Goal: Information Seeking & Learning: Learn about a topic

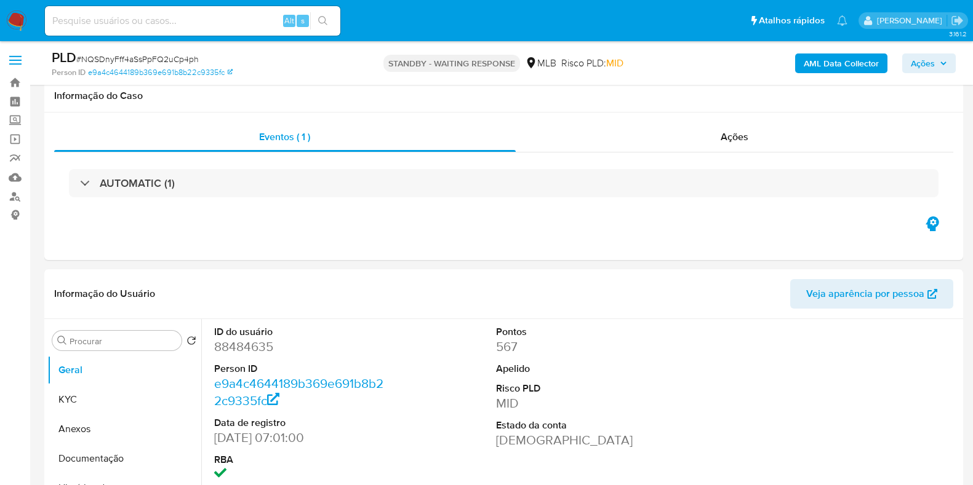
select select "10"
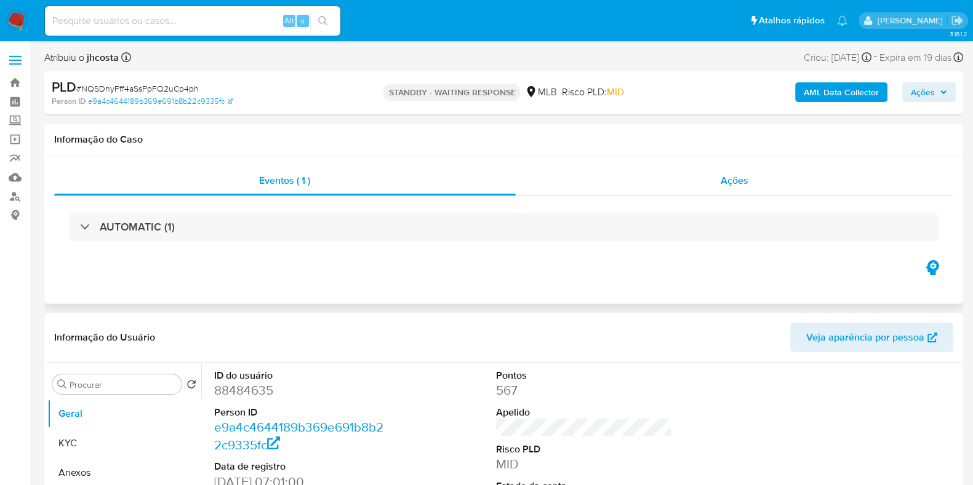
click at [726, 177] on span "Ações" at bounding box center [734, 181] width 28 height 14
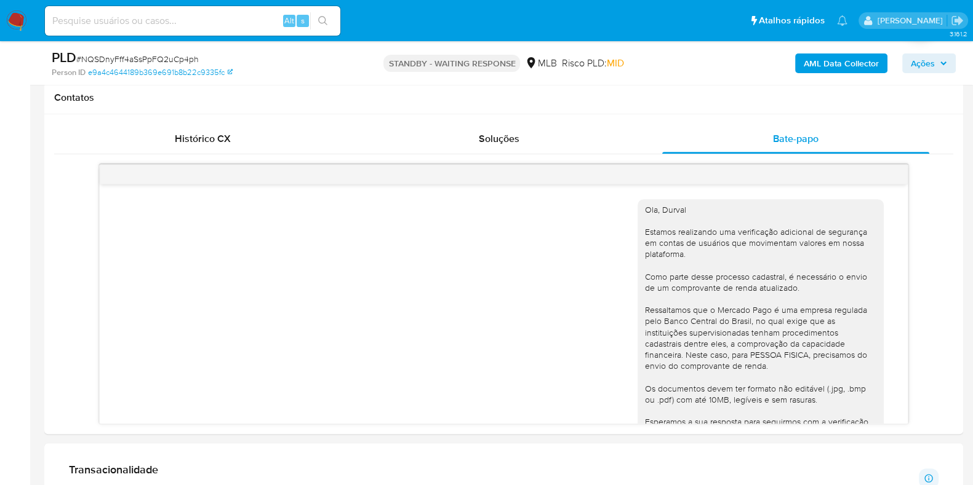
scroll to position [538, 0]
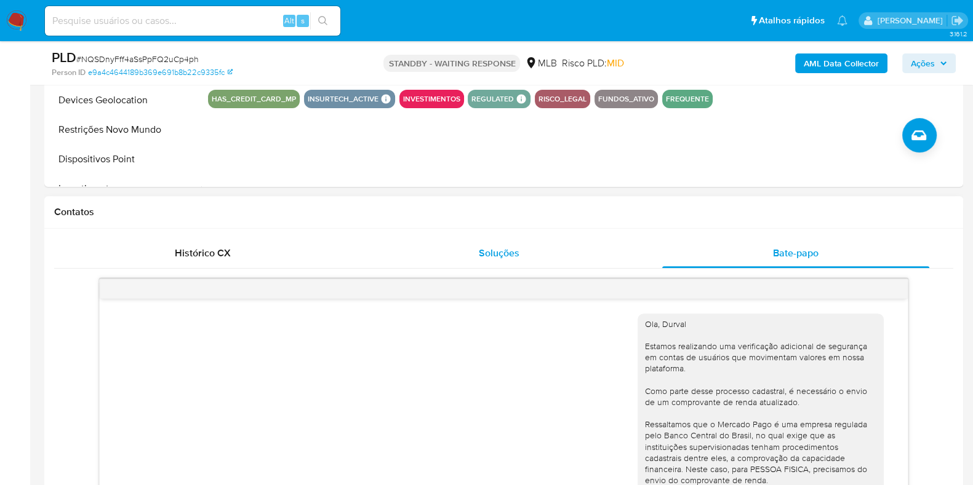
click at [477, 253] on div "Soluções" at bounding box center [498, 254] width 267 height 30
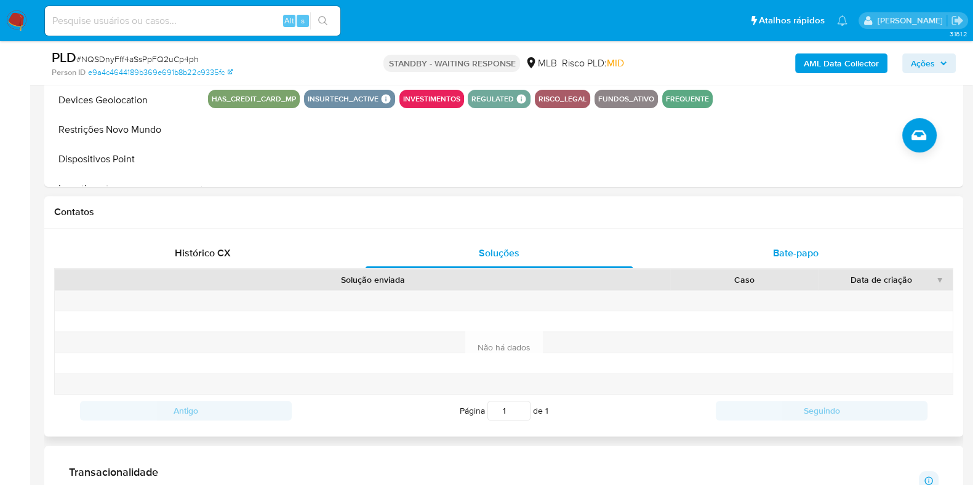
click at [770, 245] on div "Bate-papo" at bounding box center [795, 254] width 267 height 30
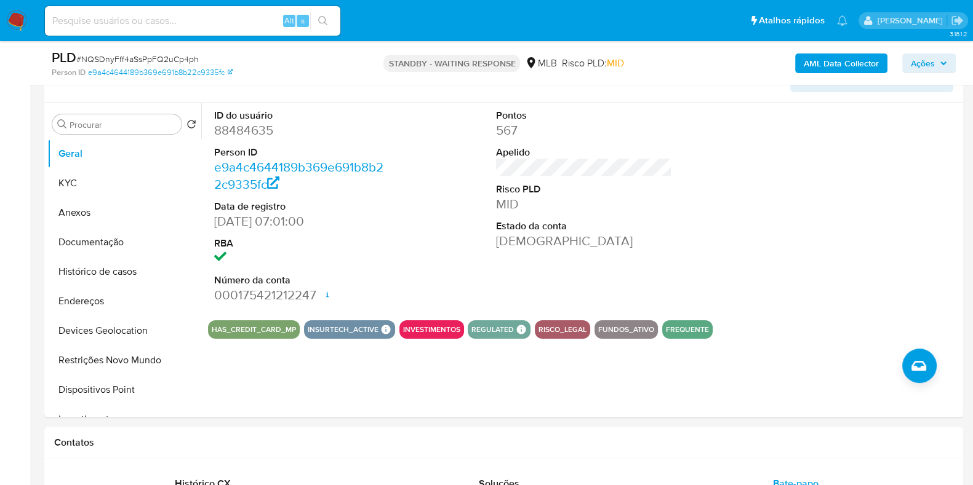
scroll to position [0, 0]
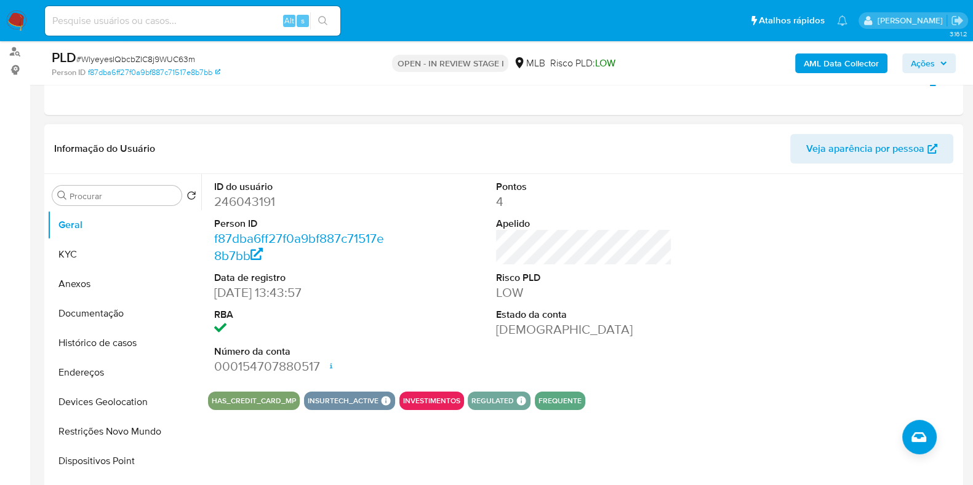
scroll to position [76, 0]
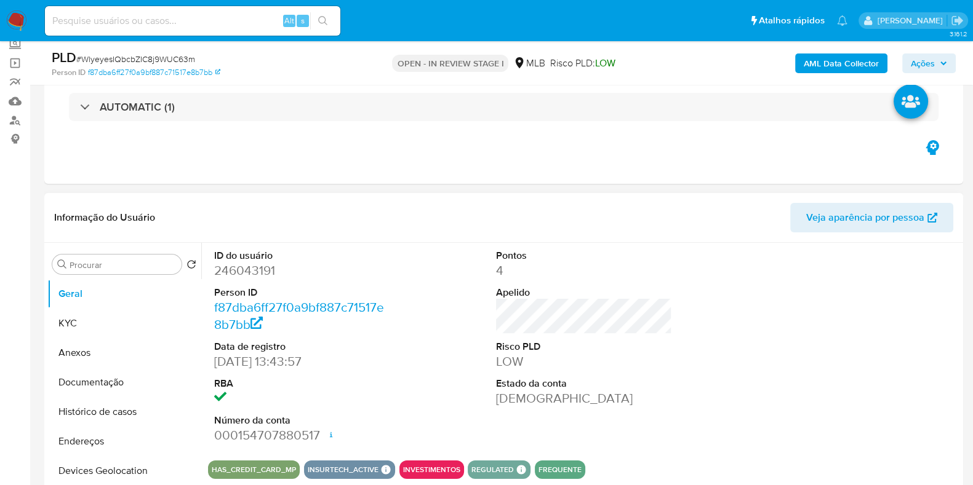
click at [239, 268] on dd "246043191" at bounding box center [302, 270] width 176 height 17
copy dd "246043191"
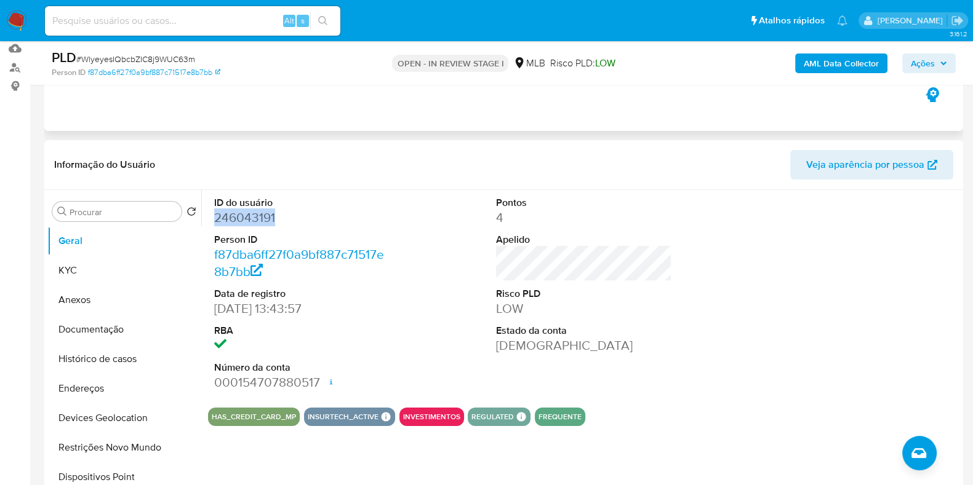
scroll to position [153, 0]
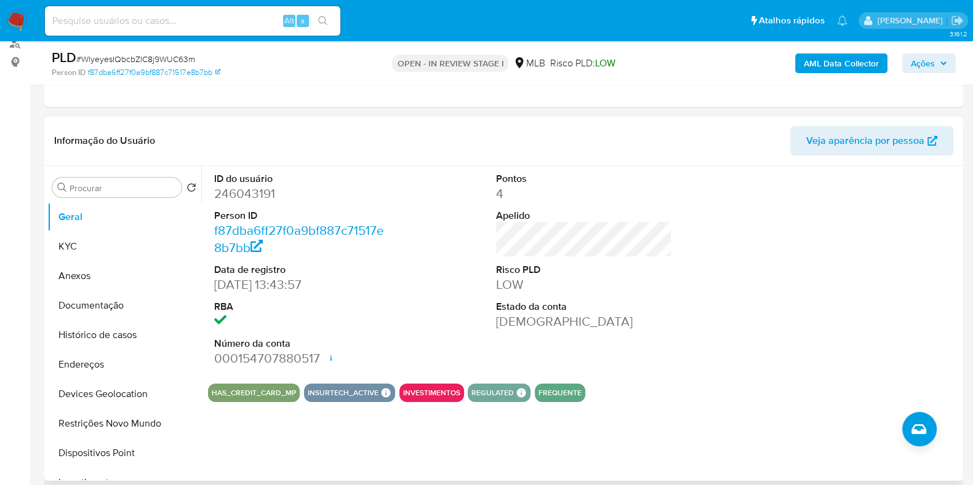
click at [434, 225] on div "ID do usuário 246043191 Person ID f87dba6ff27f0a9bf887c71517e8b7bb Data de regi…" at bounding box center [584, 270] width 752 height 208
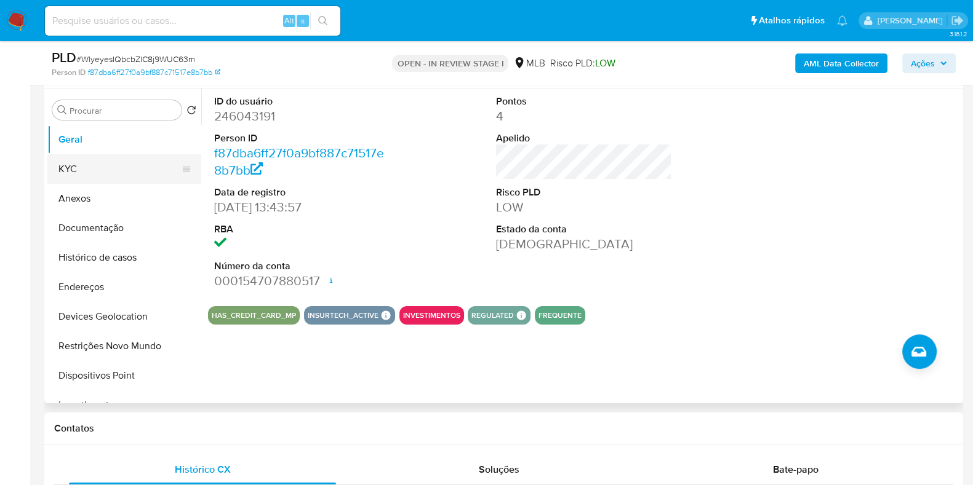
click at [74, 170] on button "KYC" at bounding box center [119, 169] width 144 height 30
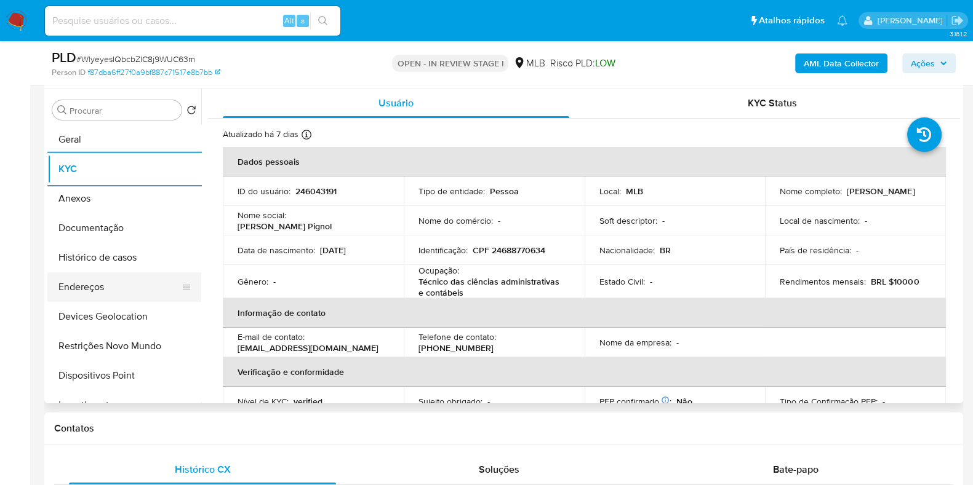
click at [97, 293] on button "Endereços" at bounding box center [119, 288] width 144 height 30
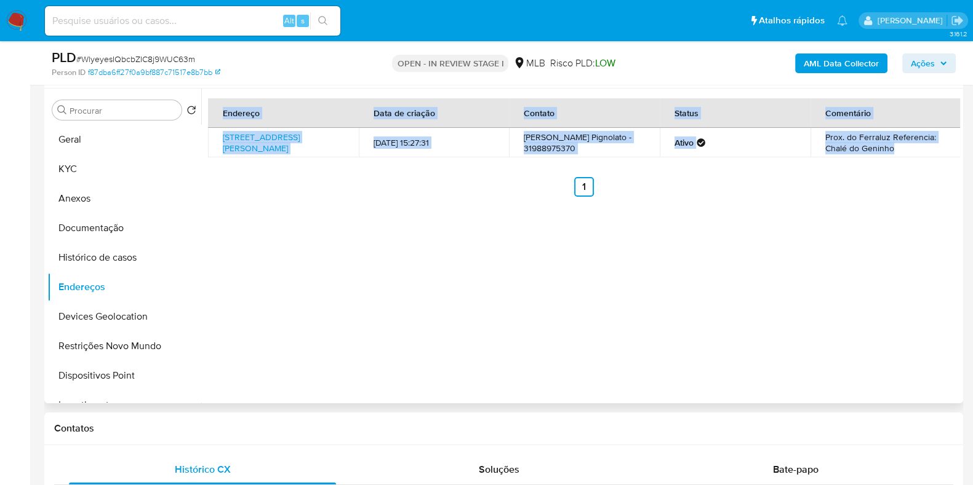
click at [407, 293] on div "Endereço Data de criação Contato Status Comentário Rua Benedito Pedro Dos Santo…" at bounding box center [580, 246] width 759 height 315
click at [94, 312] on button "Devices Geolocation" at bounding box center [119, 317] width 144 height 30
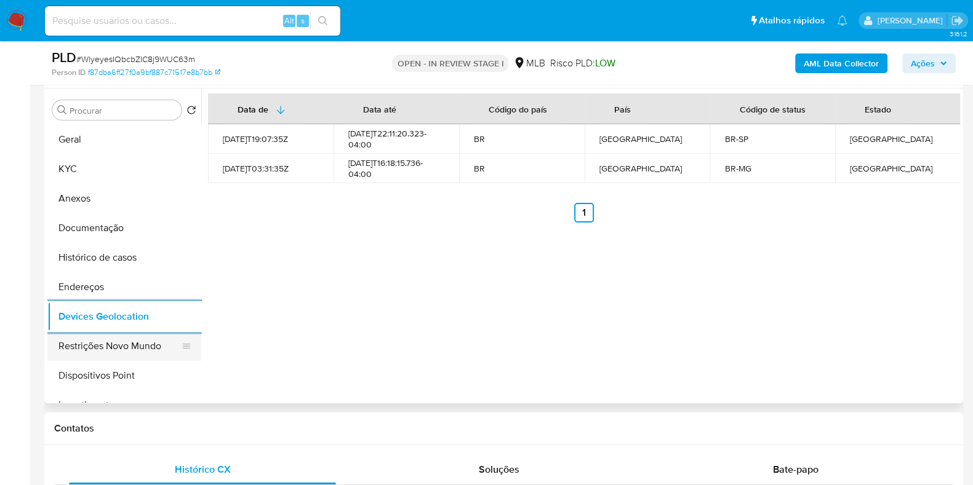
click at [116, 346] on button "Restrições Novo Mundo" at bounding box center [119, 347] width 144 height 30
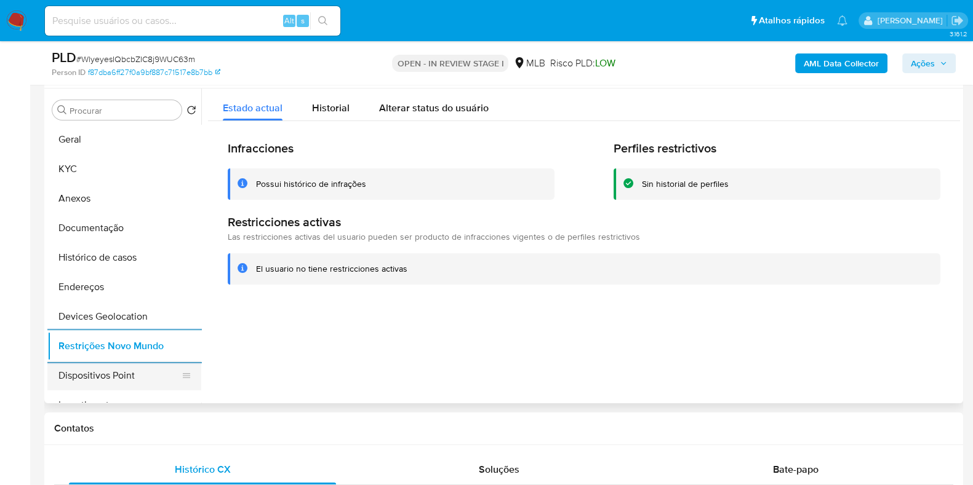
drag, startPoint x: 110, startPoint y: 376, endPoint x: 115, endPoint y: 372, distance: 7.0
click at [110, 377] on button "Dispositivos Point" at bounding box center [119, 376] width 144 height 30
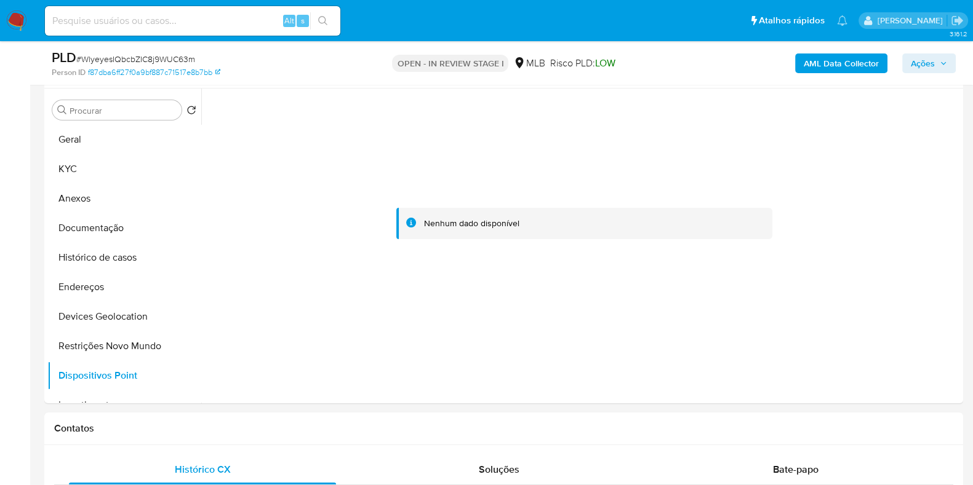
click at [853, 61] on b "AML Data Collector" at bounding box center [841, 64] width 75 height 20
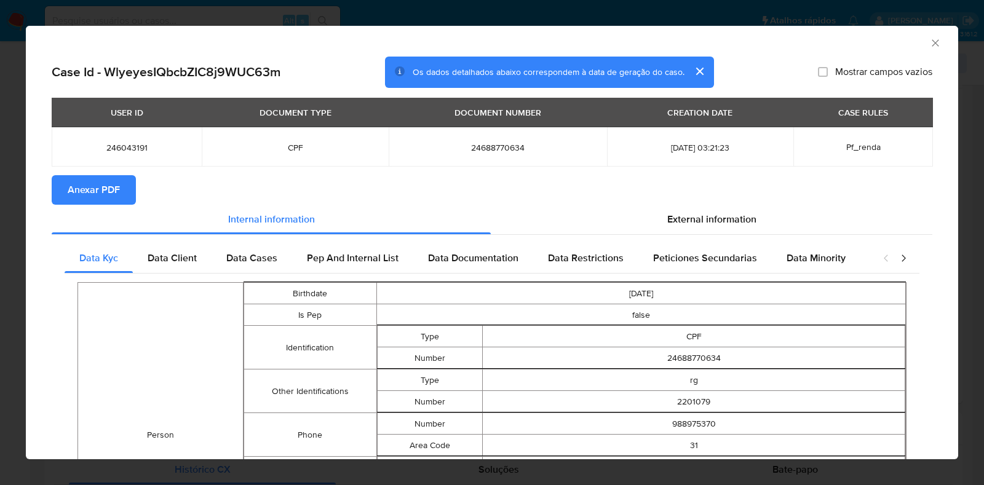
click at [100, 194] on span "Anexar PDF" at bounding box center [94, 190] width 52 height 27
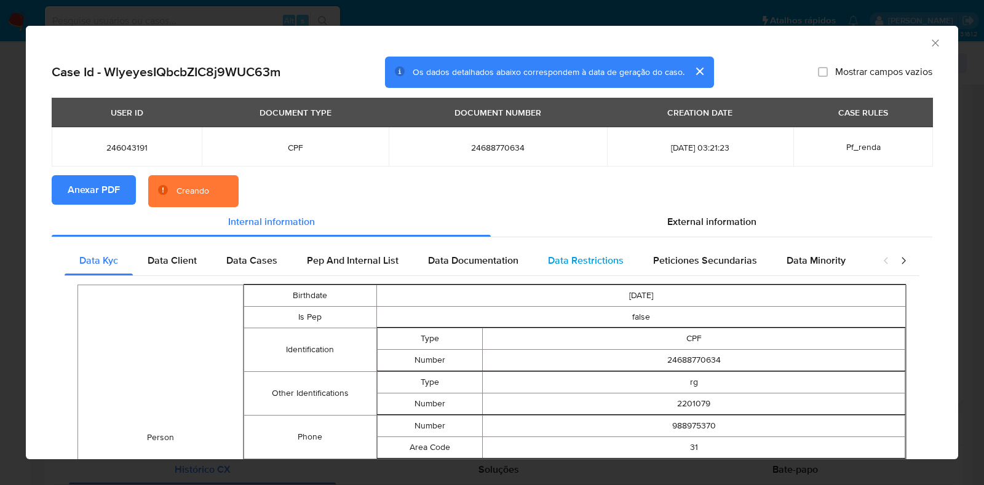
drag, startPoint x: 720, startPoint y: 218, endPoint x: 697, endPoint y: 245, distance: 36.2
click at [720, 217] on span "External information" at bounding box center [712, 222] width 89 height 14
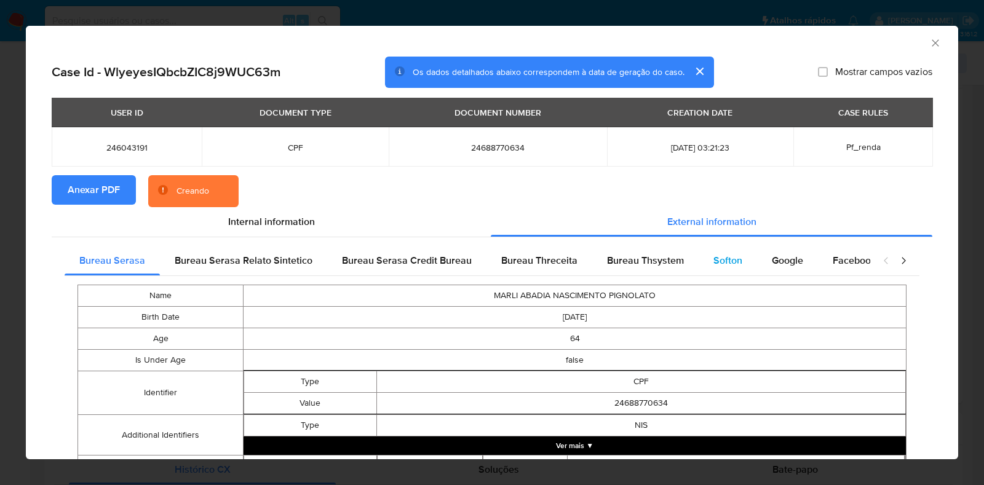
click at [721, 266] on span "Softon" at bounding box center [728, 260] width 29 height 14
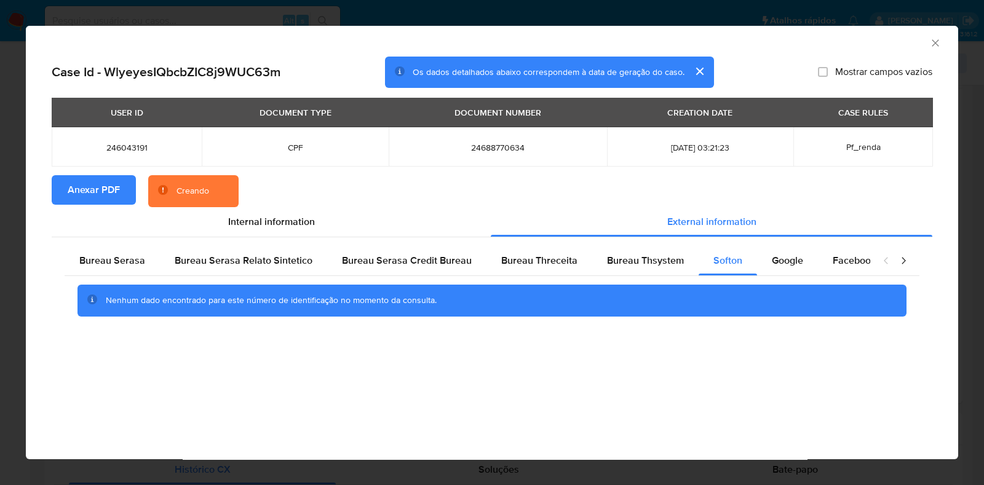
drag, startPoint x: 933, startPoint y: 41, endPoint x: 852, endPoint y: 85, distance: 92.8
click at [933, 41] on icon "Fechar a janela" at bounding box center [936, 43] width 12 height 12
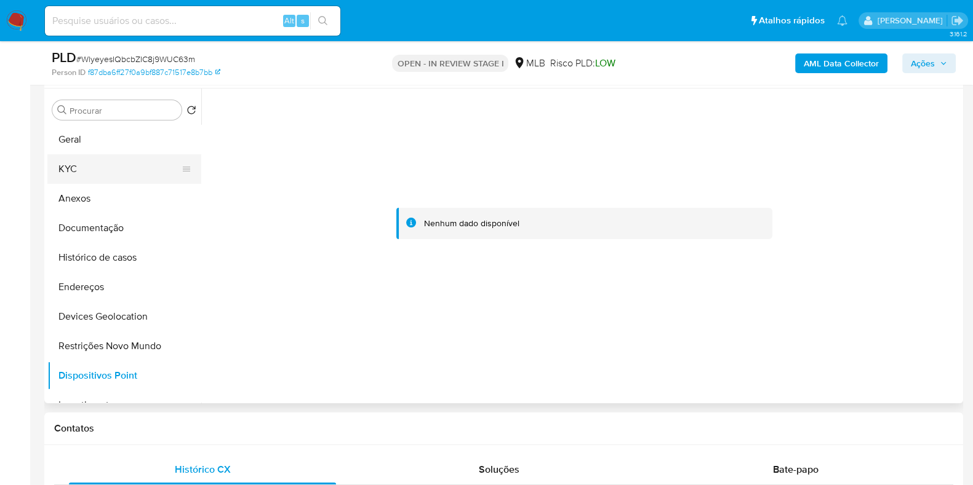
click at [94, 161] on button "KYC" at bounding box center [119, 169] width 144 height 30
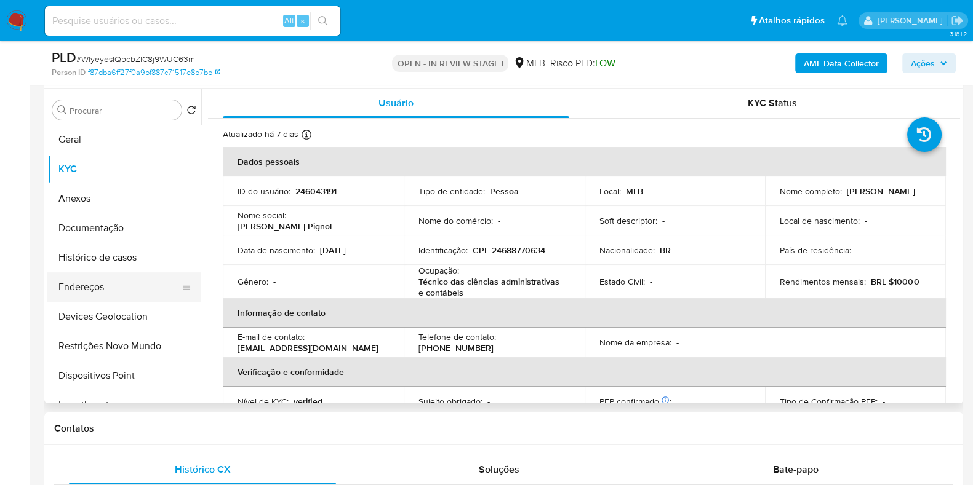
click at [84, 290] on button "Endereços" at bounding box center [119, 288] width 144 height 30
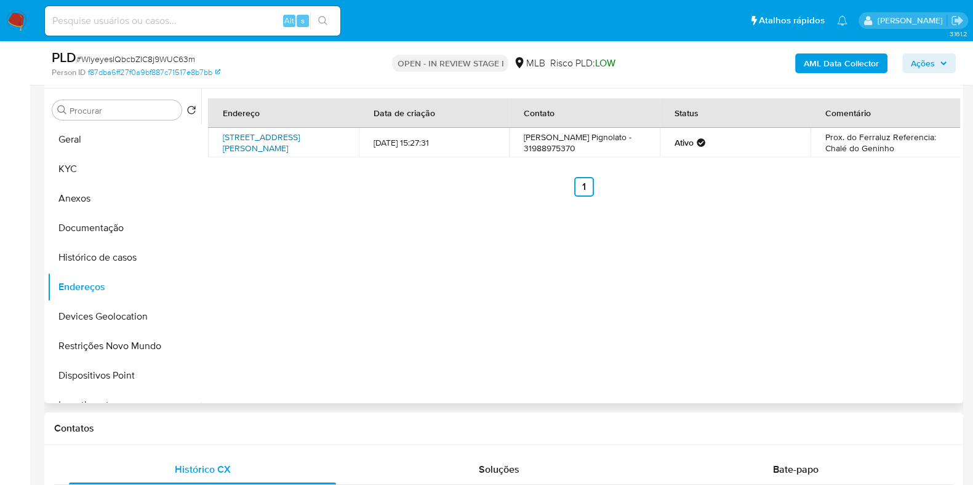
drag, startPoint x: 215, startPoint y: 134, endPoint x: 257, endPoint y: 157, distance: 47.1
click at [257, 157] on td "Rua Benedito Pedro Dos Santos 4, Ilhabela, São Paulo, 11631026, Brasil 4" at bounding box center [283, 143] width 151 height 30
copy link "Rua Benedito Pedro Dos Santos 4, Ilhabela, São Paulo, 11631026"
click at [245, 146] on link "Rua Benedito Pedro Dos Santos 4, Ilhabela, São Paulo, 11631026, Brasil 4" at bounding box center [261, 142] width 77 height 23
click at [98, 167] on button "KYC" at bounding box center [119, 169] width 144 height 30
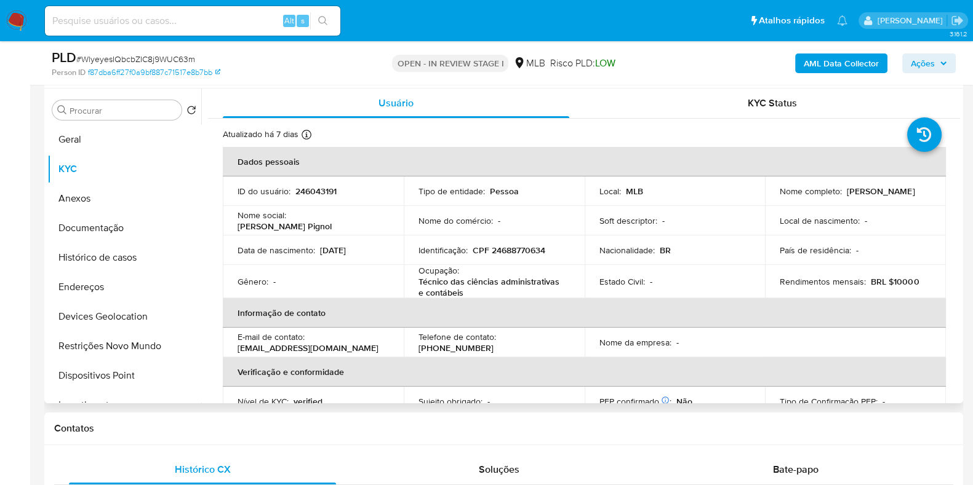
click at [518, 248] on p "CPF 24688770634" at bounding box center [509, 250] width 73 height 11
copy p "24688770634"
click at [501, 247] on p "CPF 24688770634" at bounding box center [509, 250] width 73 height 11
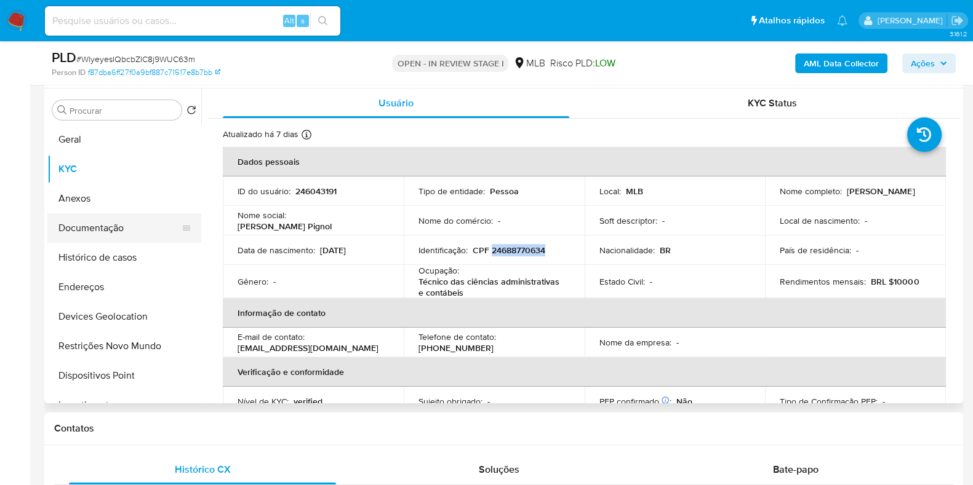
click at [108, 229] on button "Documentação" at bounding box center [119, 229] width 144 height 30
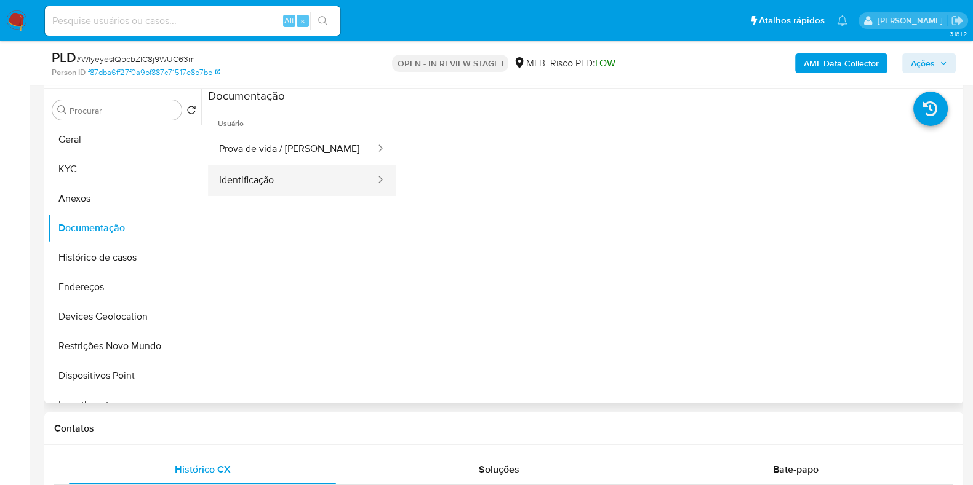
click at [266, 192] on button "Identificação" at bounding box center [292, 180] width 169 height 31
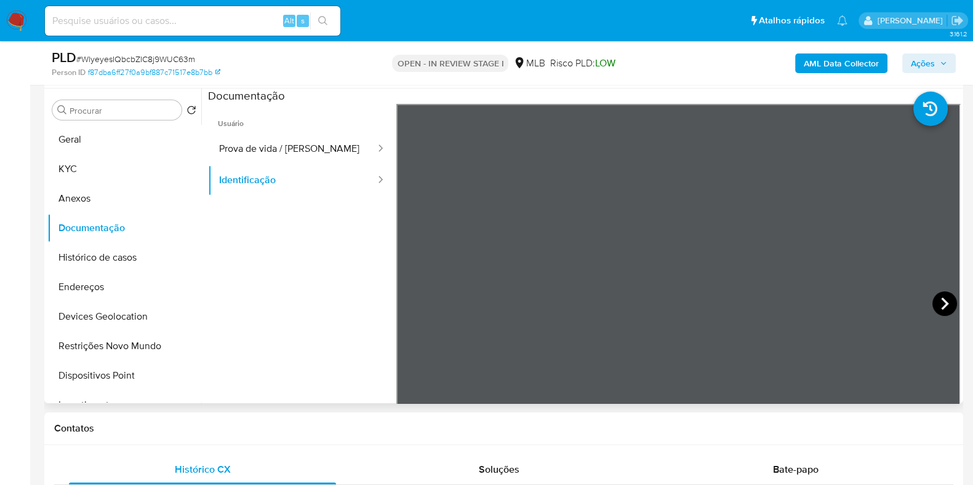
click at [944, 299] on icon at bounding box center [944, 304] width 25 height 25
click at [258, 155] on button "Prova de vida / Selfie" at bounding box center [292, 149] width 169 height 31
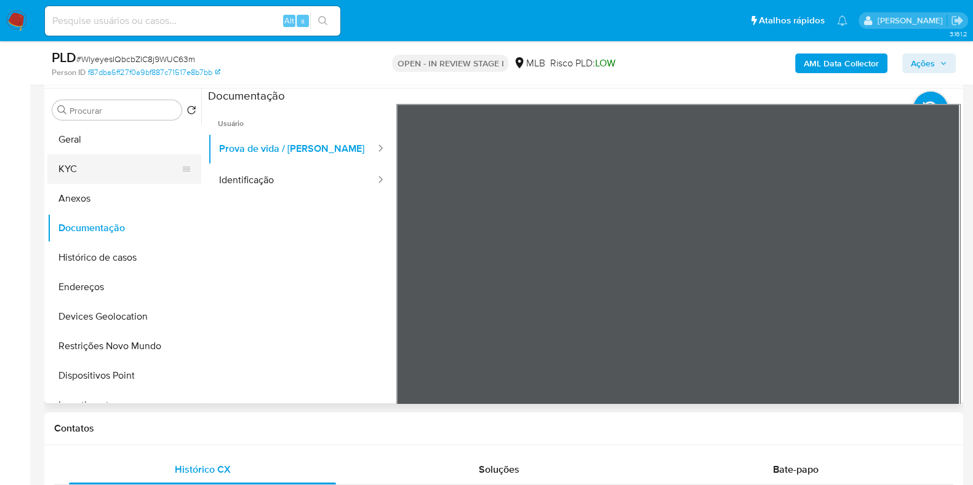
click at [132, 166] on button "KYC" at bounding box center [119, 169] width 144 height 30
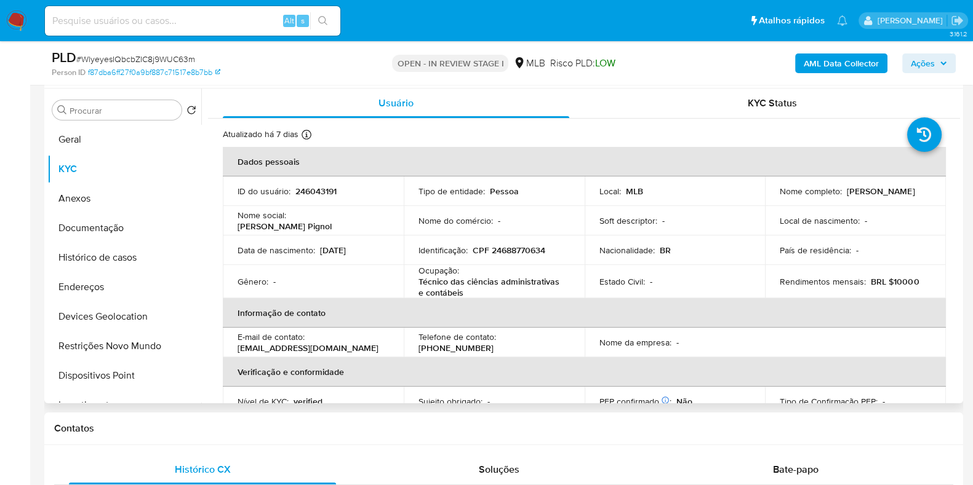
click at [509, 247] on p "CPF 24688770634" at bounding box center [509, 250] width 73 height 11
copy p "24688770634"
drag, startPoint x: 776, startPoint y: 198, endPoint x: 924, endPoint y: 198, distance: 147.7
click at [924, 198] on td "Nome completo : Marli Abadia Nascimento Pignolato" at bounding box center [855, 192] width 181 height 30
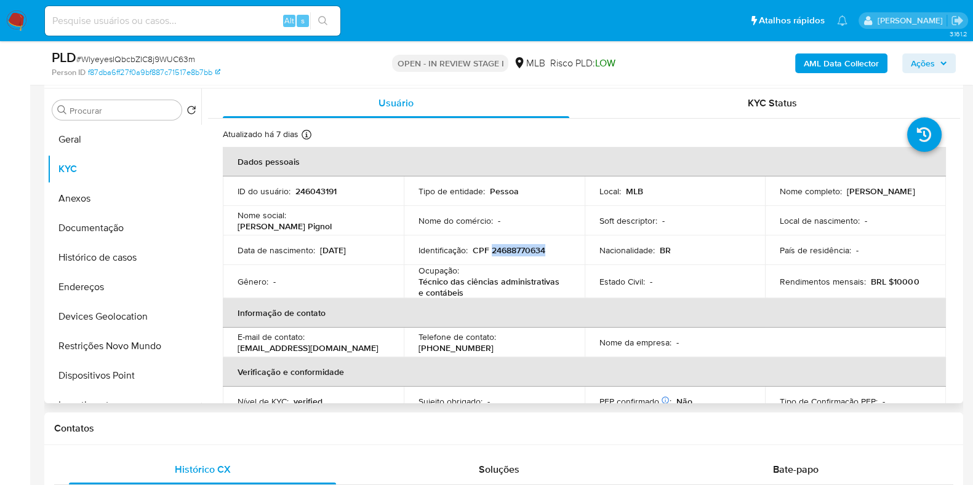
copy p "Marli Abadia Nascimento Pignolato"
